Goal: Find specific page/section: Find specific page/section

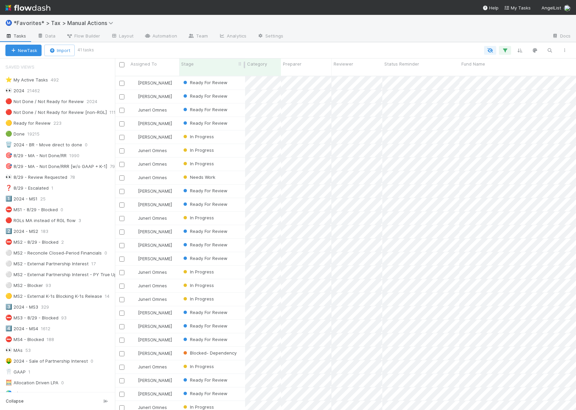
click at [213, 65] on div "Stage" at bounding box center [212, 64] width 62 height 7
click at [214, 74] on div "Sort First → Last" at bounding box center [220, 77] width 77 height 10
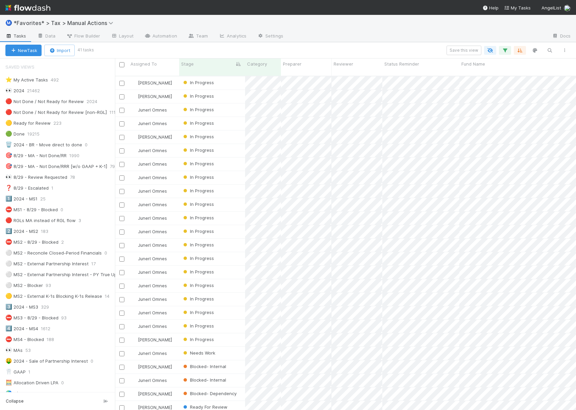
scroll to position [333, 454]
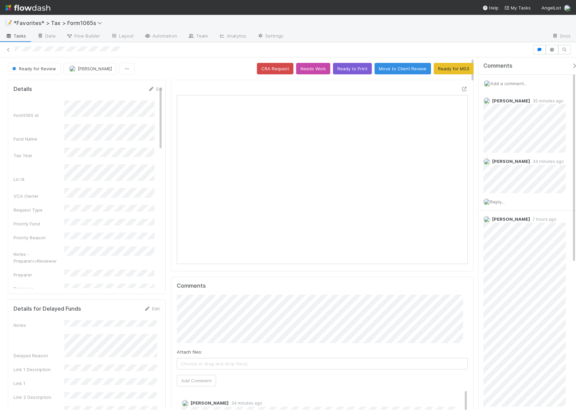
scroll to position [130, 280]
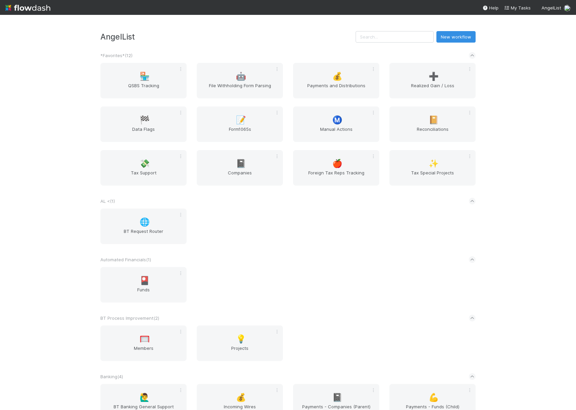
click at [522, 137] on div "AngelList New workflow *Favorites* ( 12 ) 🏪 QSBS Tracking 🤖 File Withholding Fo…" at bounding box center [288, 212] width 576 height 395
click at [518, 133] on div "AngelList New workflow *Favorites* ( 12 ) 🏪 QSBS Tracking 🤖 File Withholding Fo…" at bounding box center [288, 212] width 576 height 395
click at [242, 128] on span "Form1065s" at bounding box center [239, 133] width 81 height 14
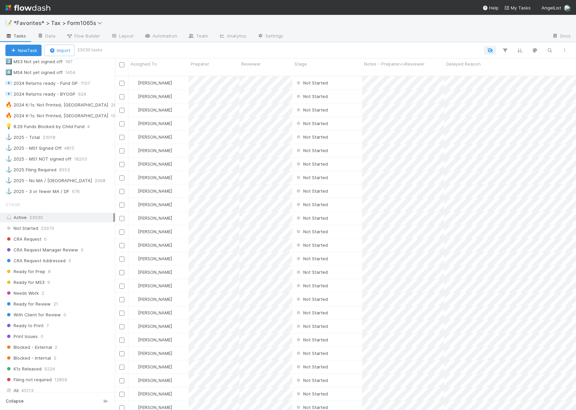
scroll to position [487, 0]
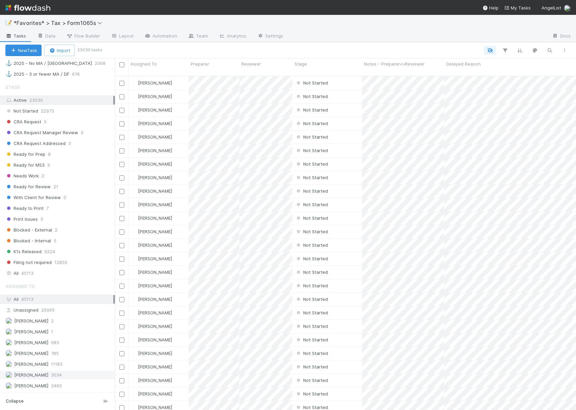
click at [22, 372] on span "[PERSON_NAME]" at bounding box center [31, 374] width 34 height 5
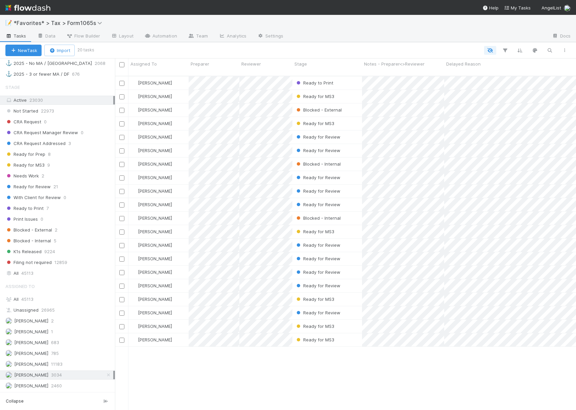
scroll to position [333, 454]
click at [360, 375] on div "[PERSON_NAME] Ready to Print [DATE] 2:00:47 PM 46 0 1 0 23 8 2 14 [PERSON_NAME]…" at bounding box center [345, 245] width 461 height 339
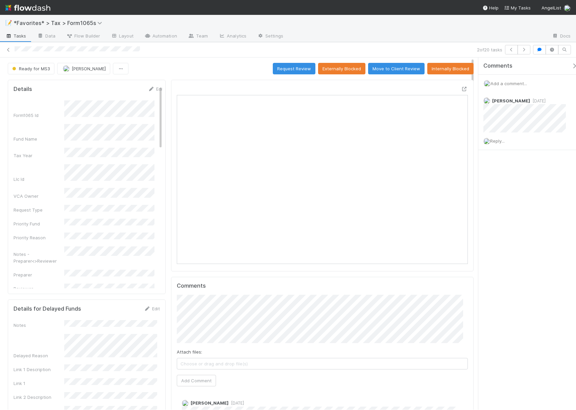
scroll to position [130, 280]
click at [525, 49] on icon "button" at bounding box center [524, 50] width 7 height 4
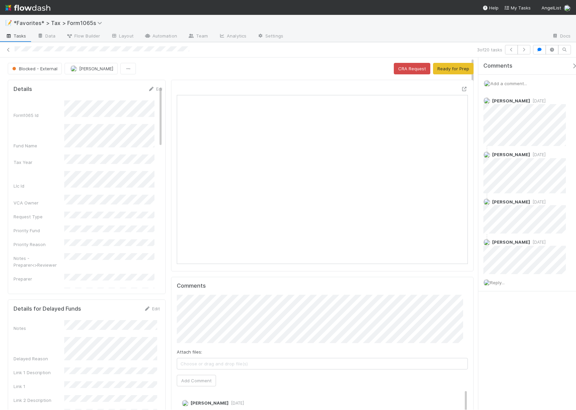
scroll to position [130, 280]
click at [7, 50] on icon at bounding box center [8, 50] width 7 height 4
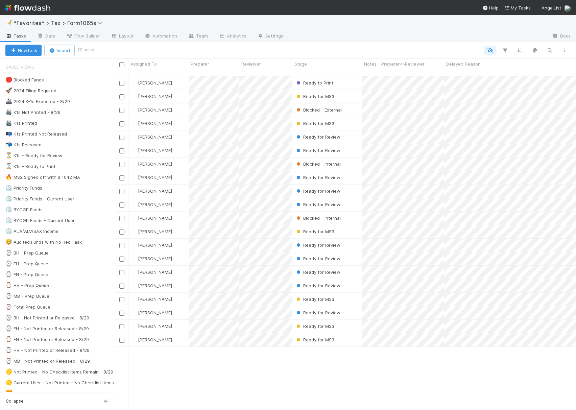
scroll to position [333, 454]
click at [389, 30] on div "📝 *Favorites* > Tax > Form1065s" at bounding box center [288, 23] width 576 height 16
